Goal: Information Seeking & Learning: Learn about a topic

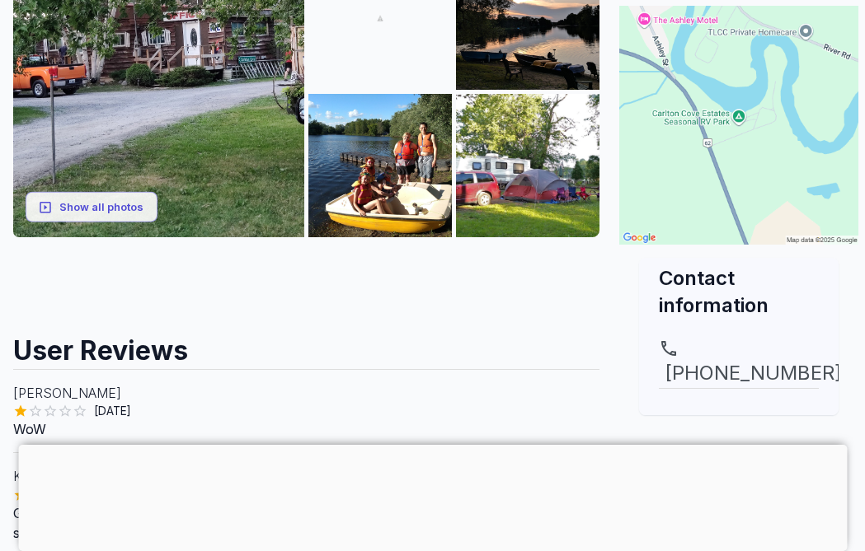
scroll to position [273, 0]
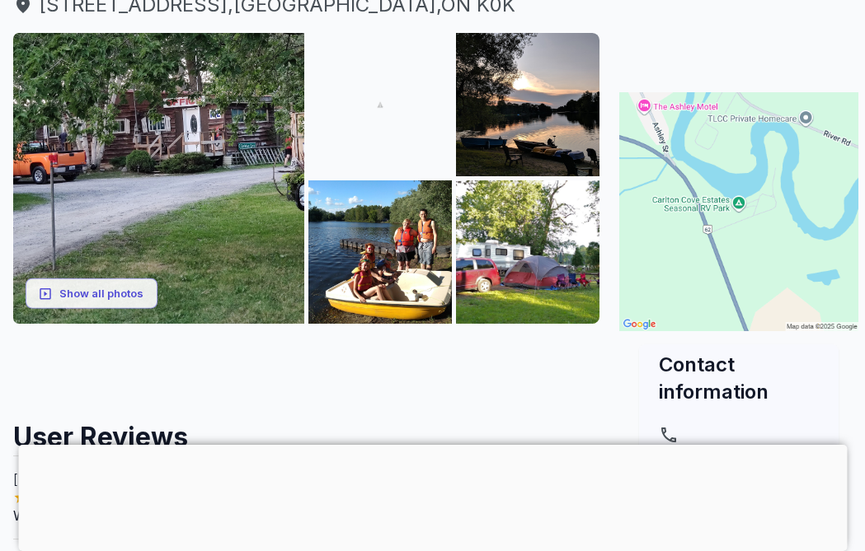
click at [770, 239] on img at bounding box center [738, 211] width 239 height 239
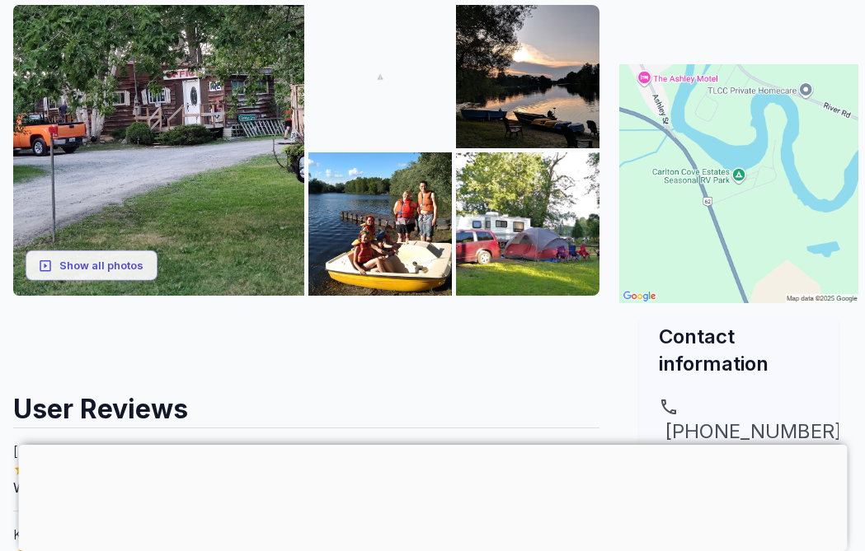
scroll to position [272, 0]
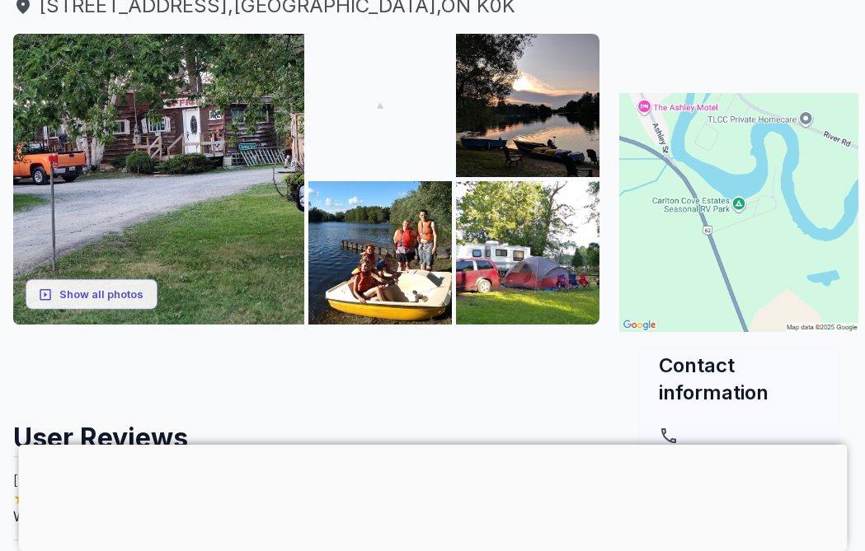
click at [86, 273] on img at bounding box center [158, 179] width 291 height 291
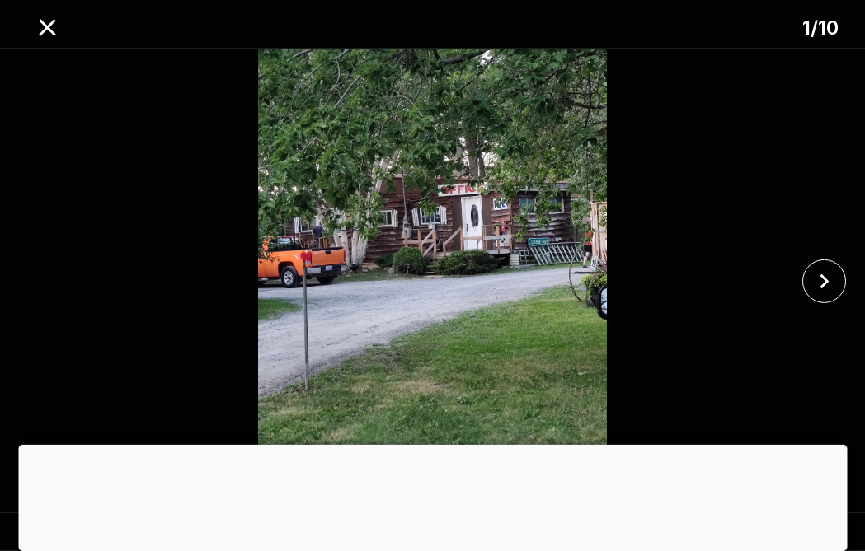
click at [824, 272] on icon "close" at bounding box center [823, 281] width 29 height 29
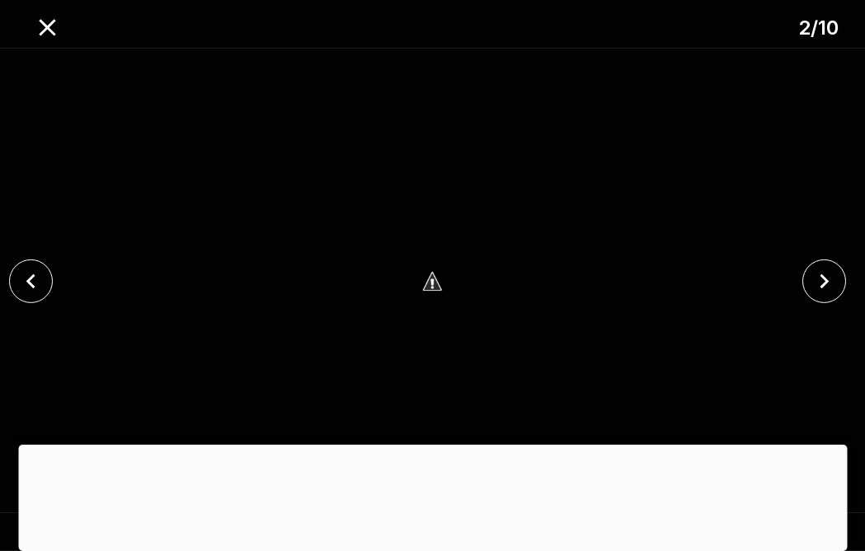
click at [819, 273] on icon "close" at bounding box center [823, 281] width 29 height 29
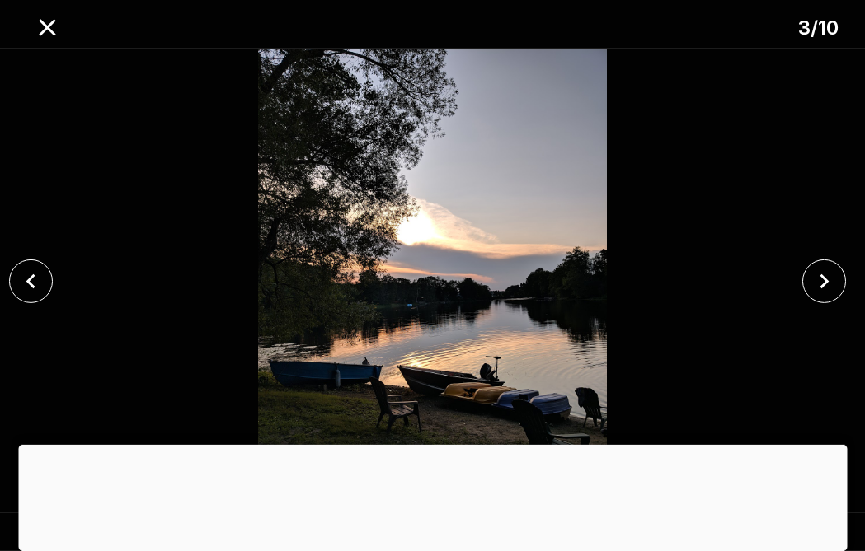
click at [823, 273] on icon "close" at bounding box center [823, 281] width 29 height 29
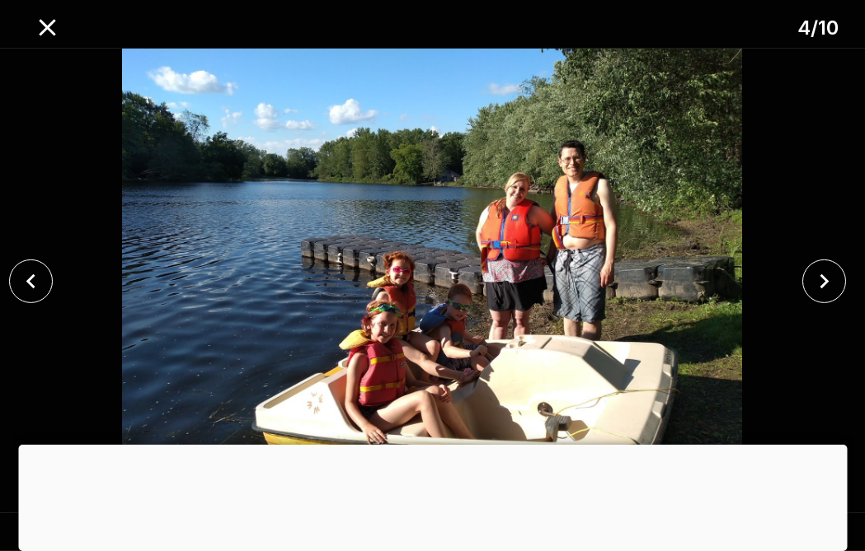
click at [821, 270] on icon "close" at bounding box center [823, 281] width 29 height 29
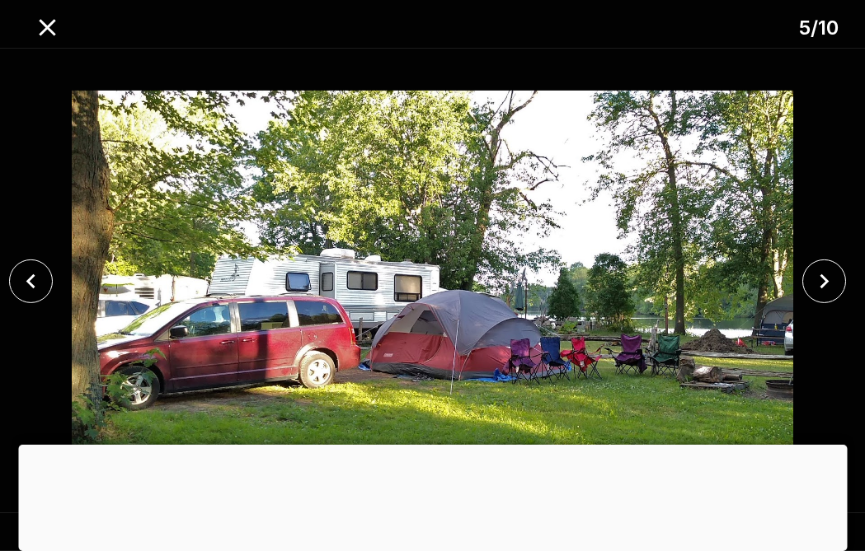
click at [817, 279] on icon "close" at bounding box center [823, 281] width 29 height 29
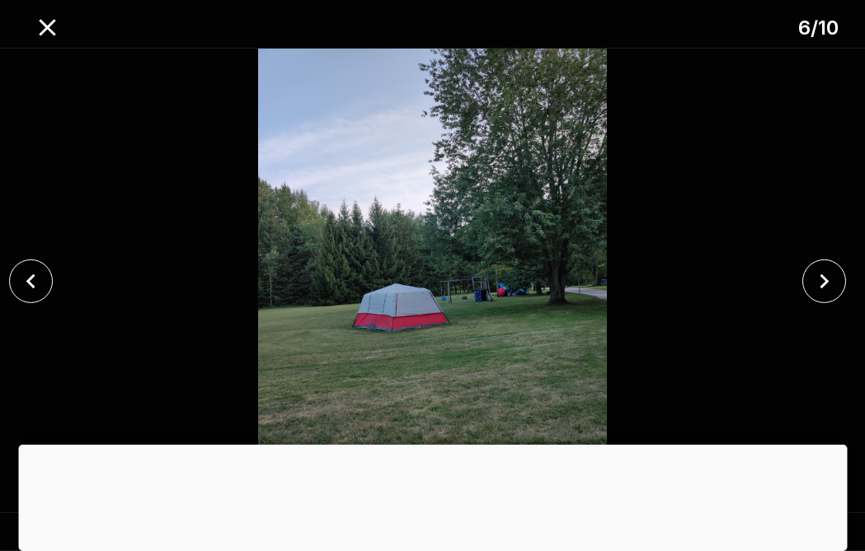
click at [818, 278] on icon "close" at bounding box center [823, 281] width 29 height 29
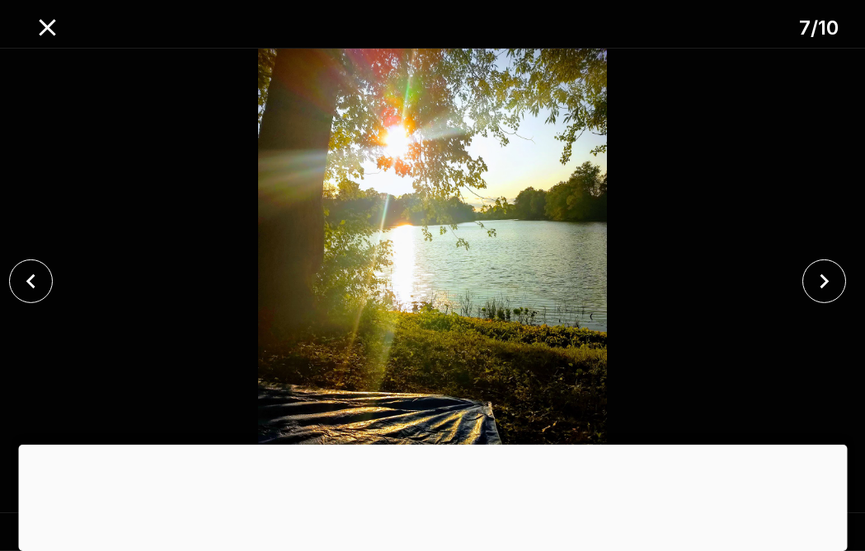
click at [816, 273] on icon "close" at bounding box center [823, 281] width 29 height 29
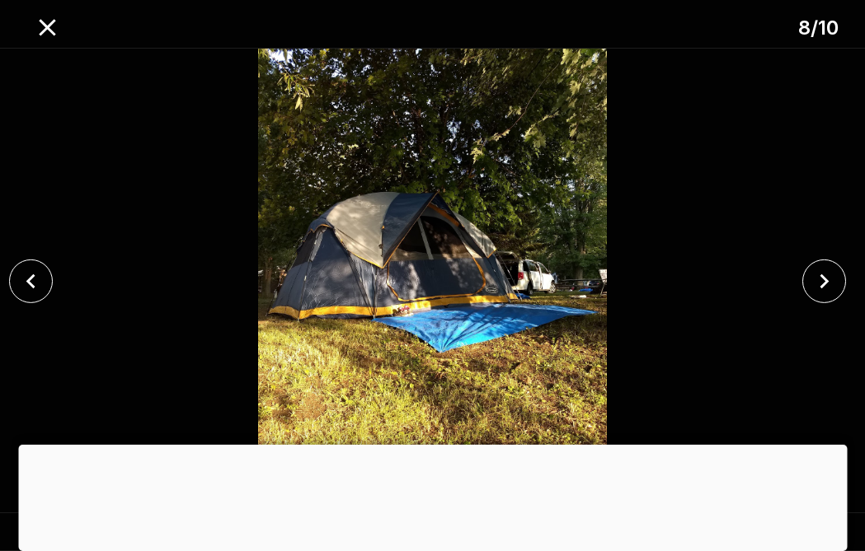
click at [814, 272] on icon "close" at bounding box center [823, 281] width 29 height 29
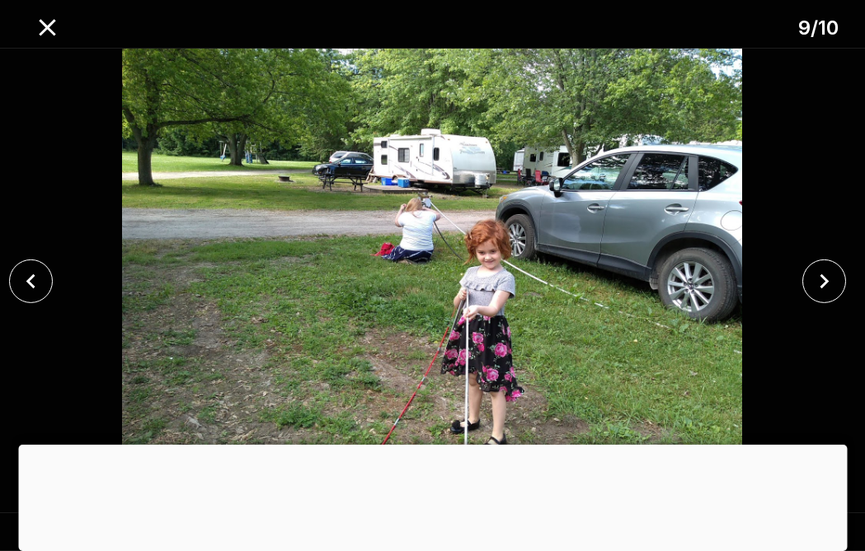
click at [821, 279] on icon "close" at bounding box center [823, 281] width 29 height 29
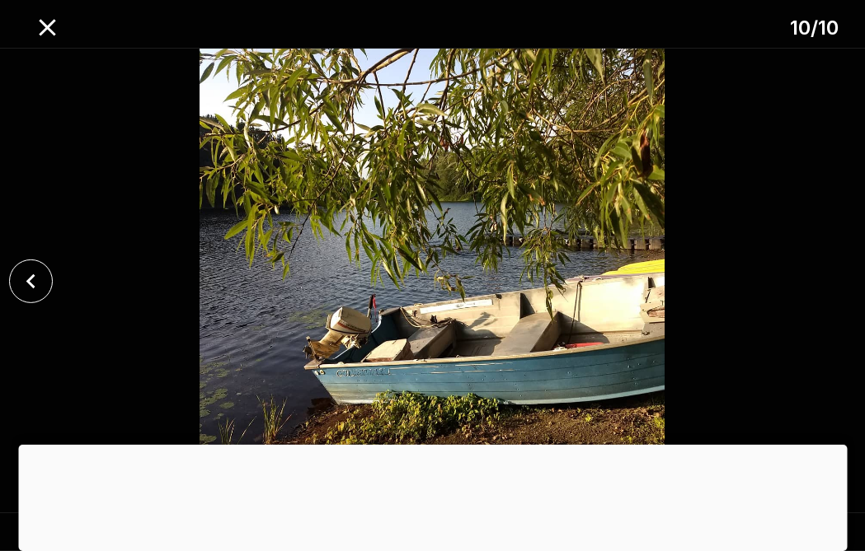
click at [30, 279] on icon "close" at bounding box center [30, 281] width 9 height 15
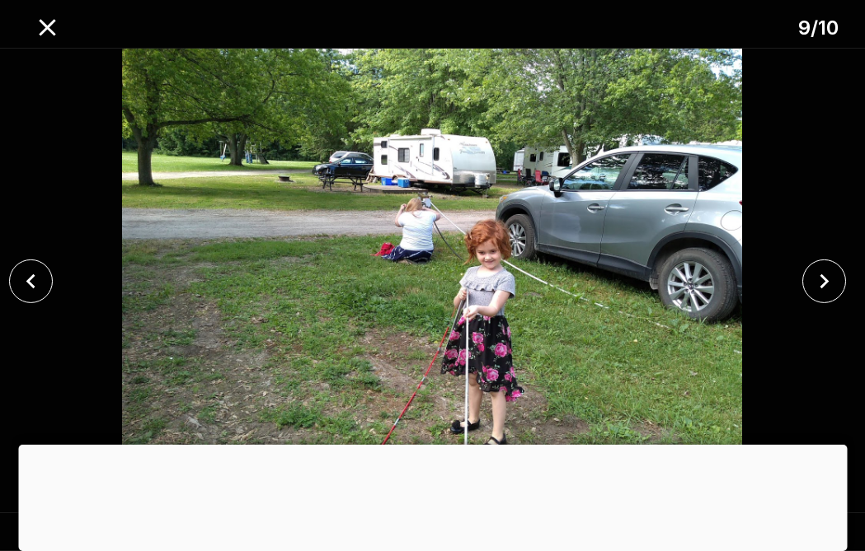
click at [51, 35] on icon "close" at bounding box center [47, 27] width 29 height 29
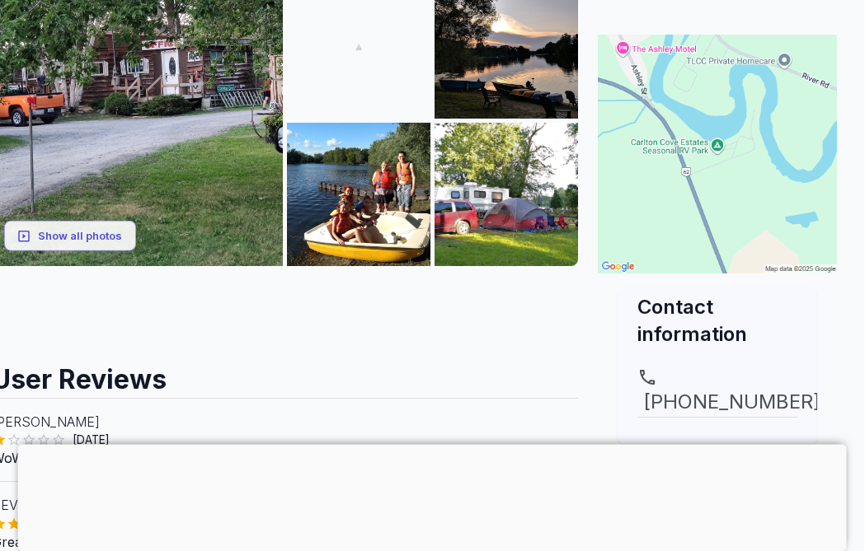
scroll to position [331, 21]
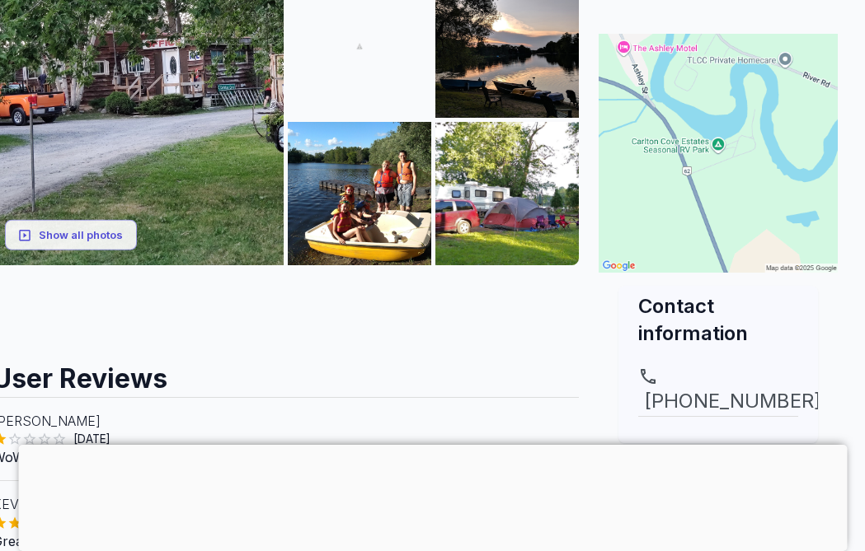
click at [746, 176] on img at bounding box center [717, 153] width 239 height 239
